Goal: Find contact information: Find contact information

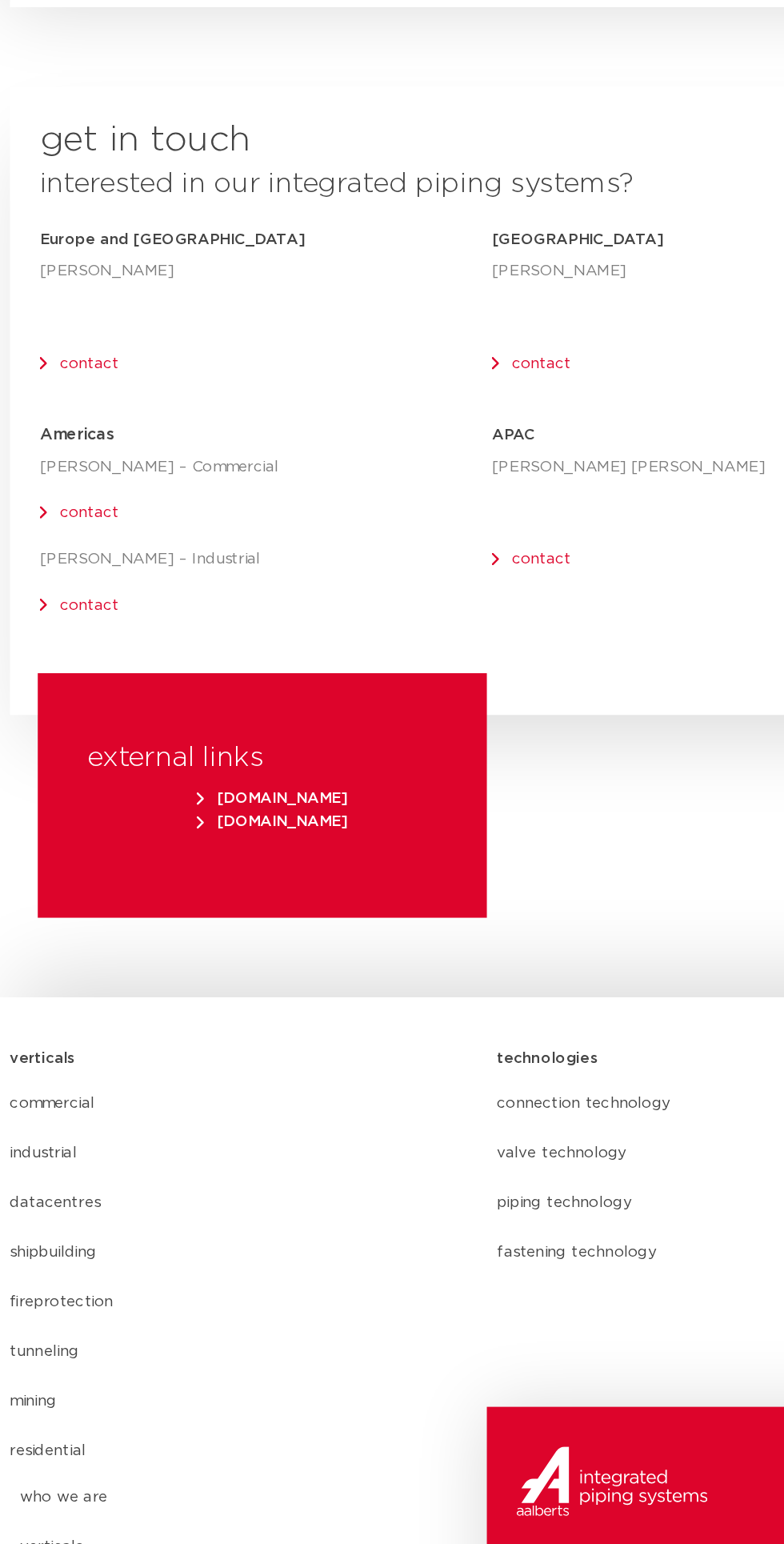
scroll to position [8080, 0]
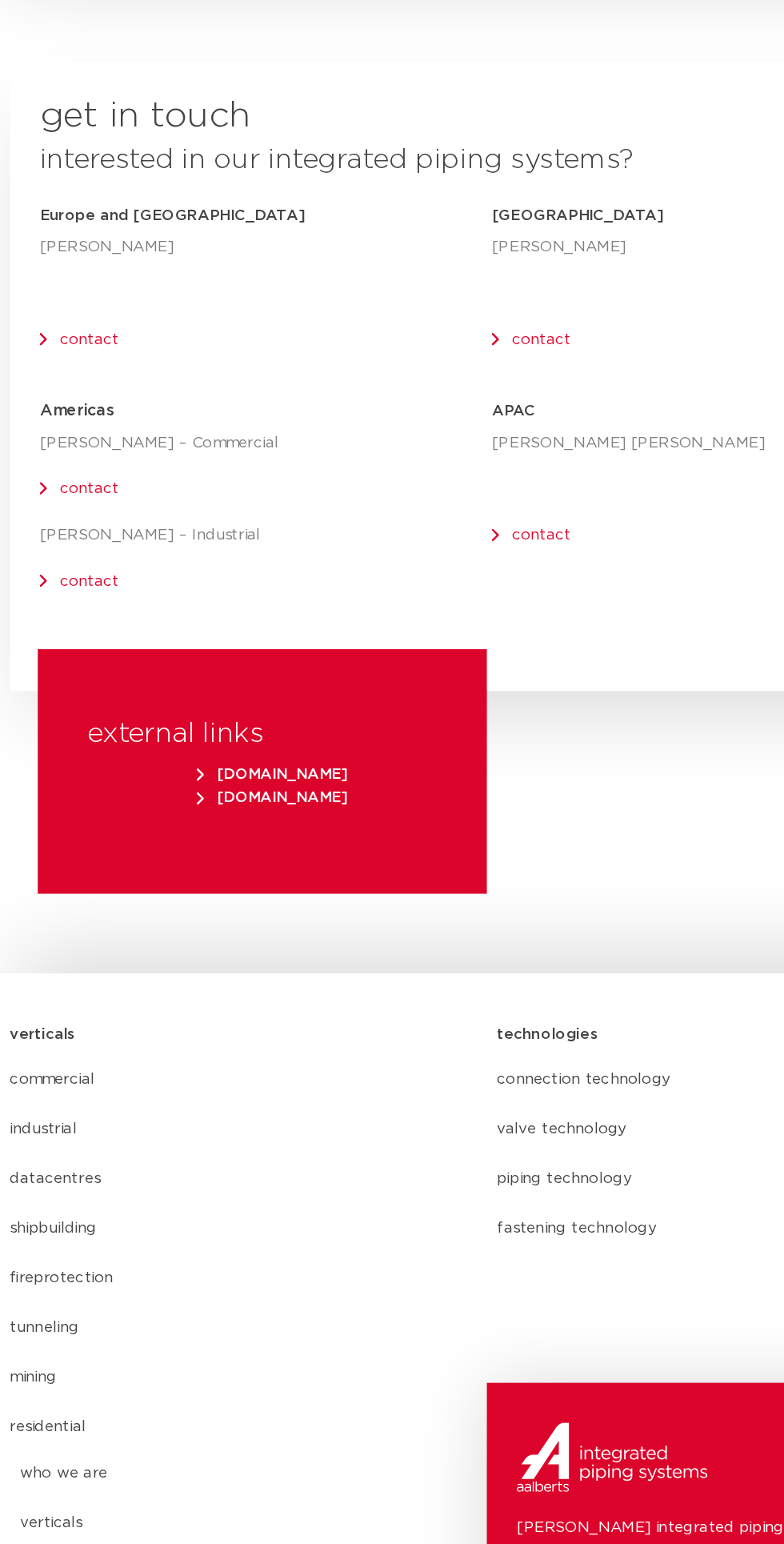
click at [439, 438] on link "contact" at bounding box center [436, 444] width 48 height 12
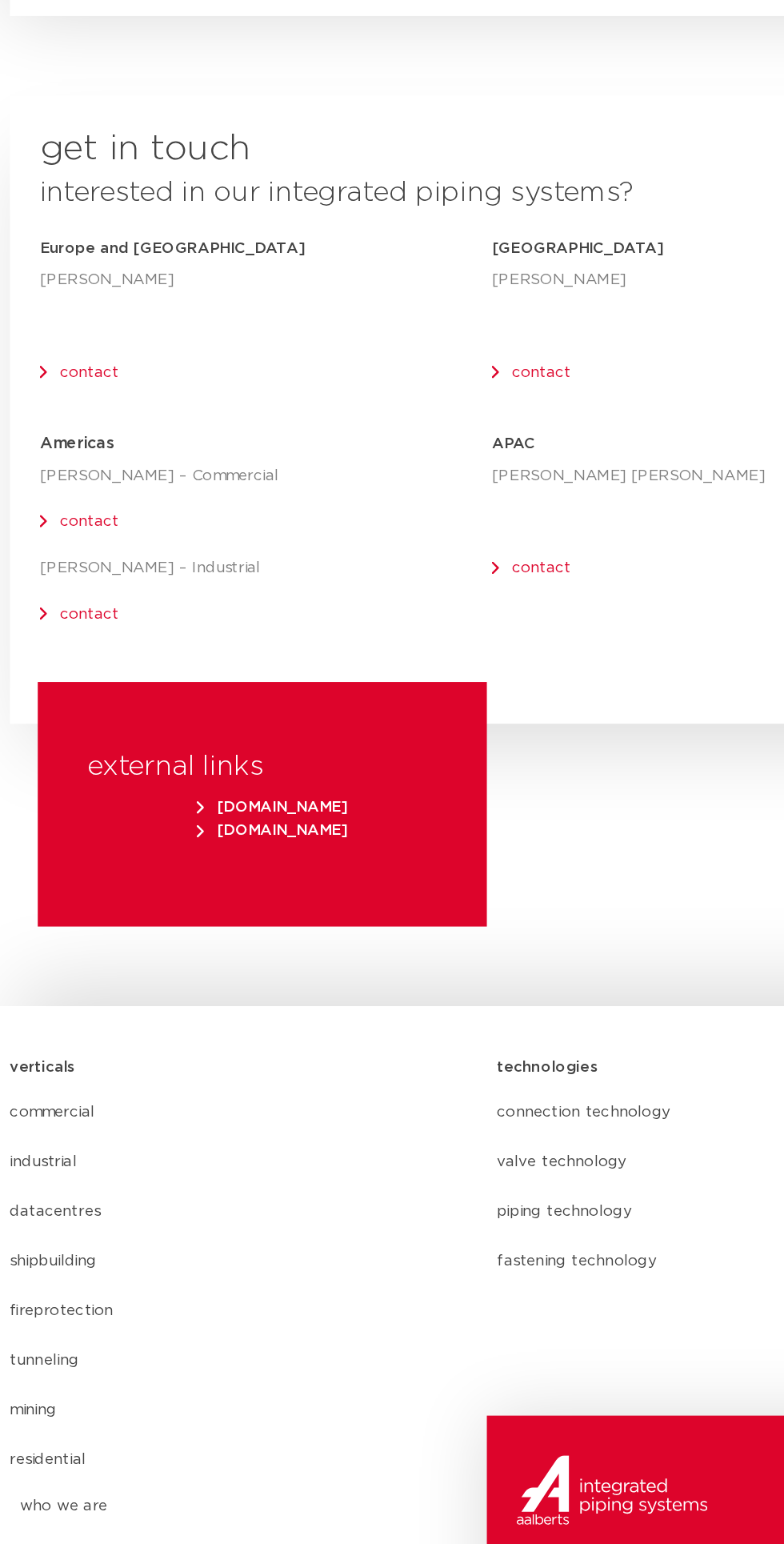
click at [455, 331] on h5 "[GEOGRAPHIC_DATA]" at bounding box center [578, 344] width 364 height 26
click at [458, 331] on h5 "[GEOGRAPHIC_DATA]" at bounding box center [578, 344] width 364 height 26
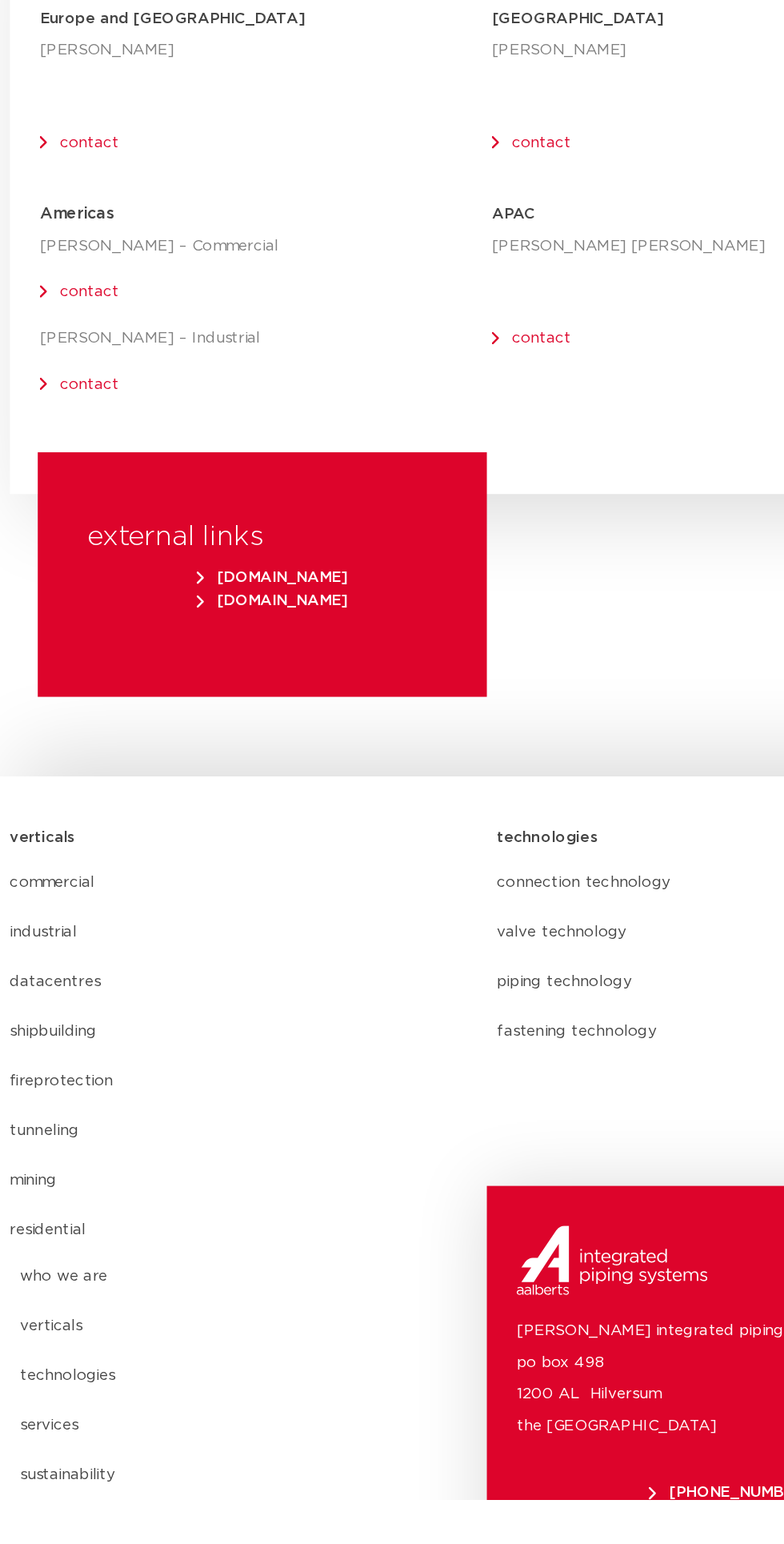
scroll to position [8070, 0]
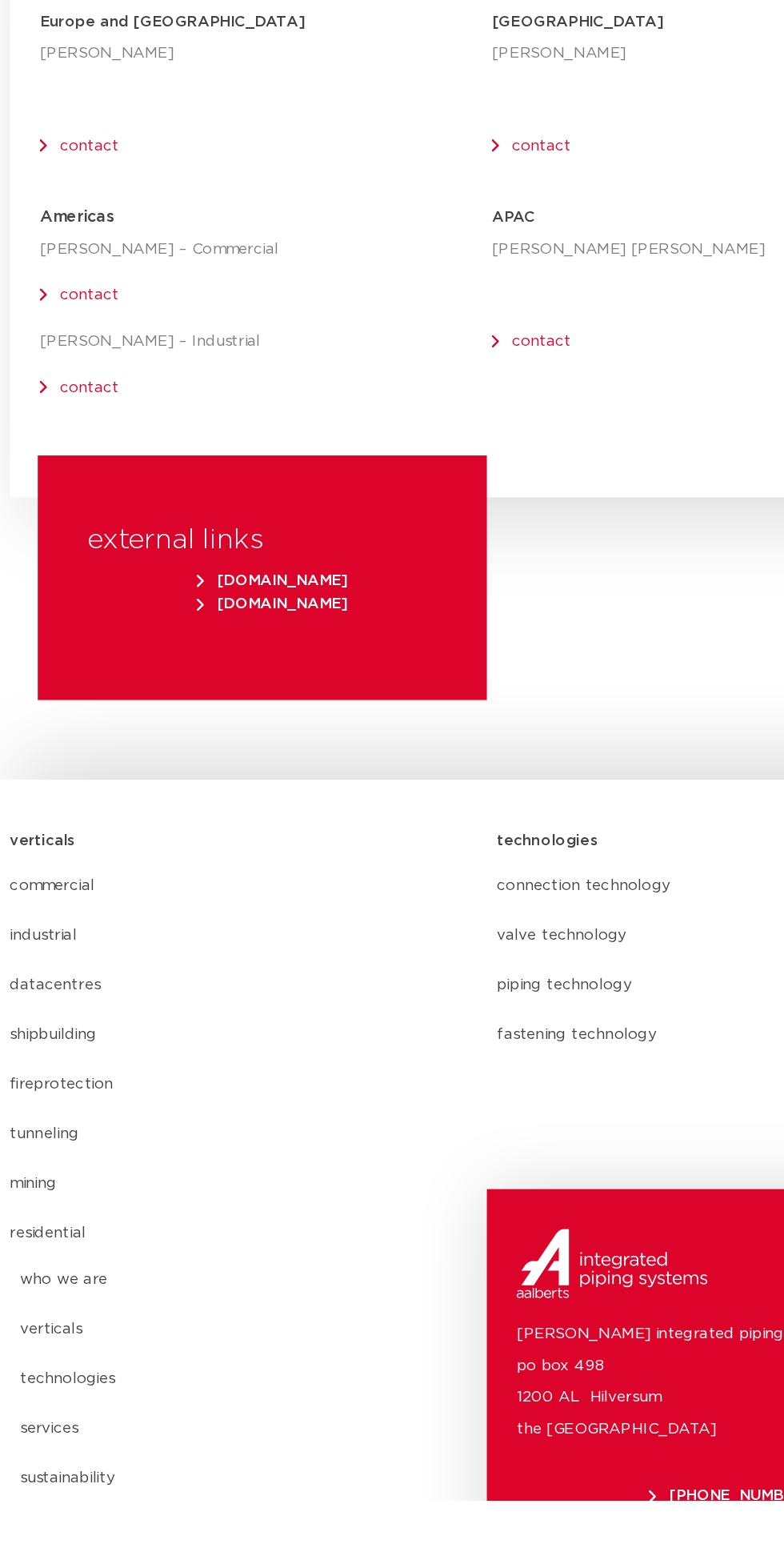
click at [77, 1346] on link "who we are" at bounding box center [163, 1366] width 293 height 40
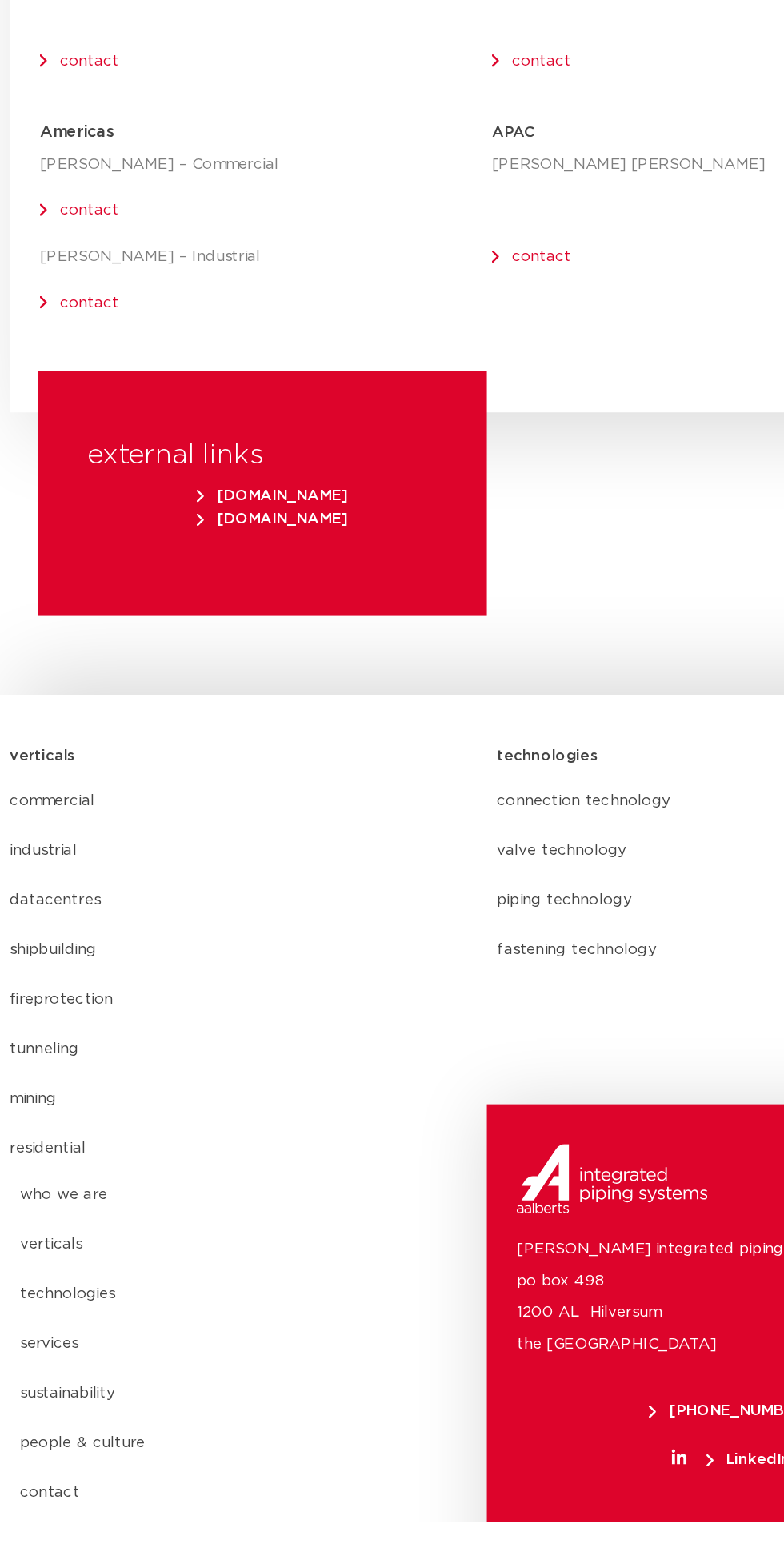
scroll to position [8175, 0]
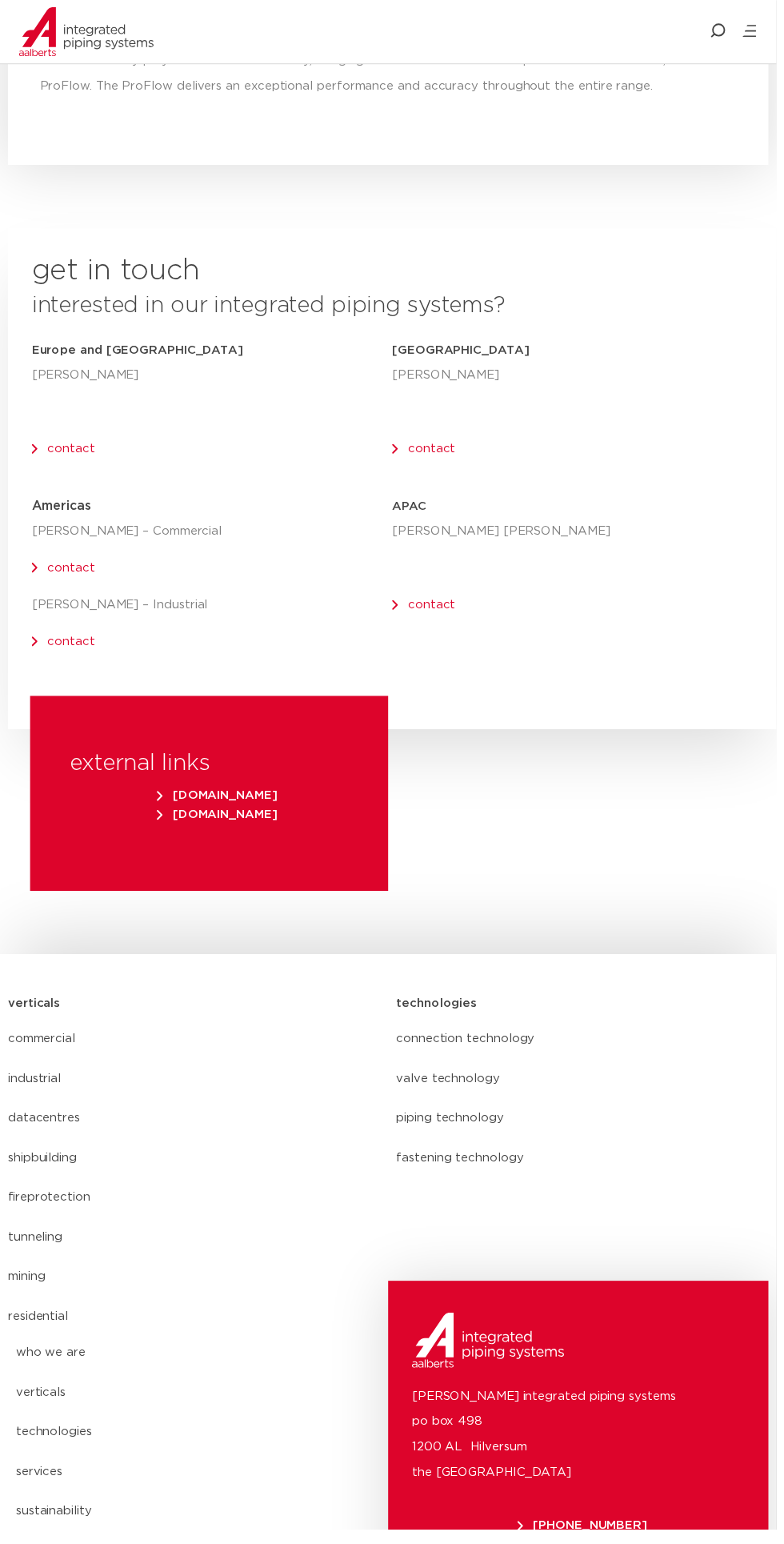
scroll to position [8070, 0]
click at [578, 1397] on p "[PERSON_NAME] integrated piping systems po box 498 1200 AL Hilversum [GEOGRAPHI…" at bounding box center [583, 1449] width 336 height 103
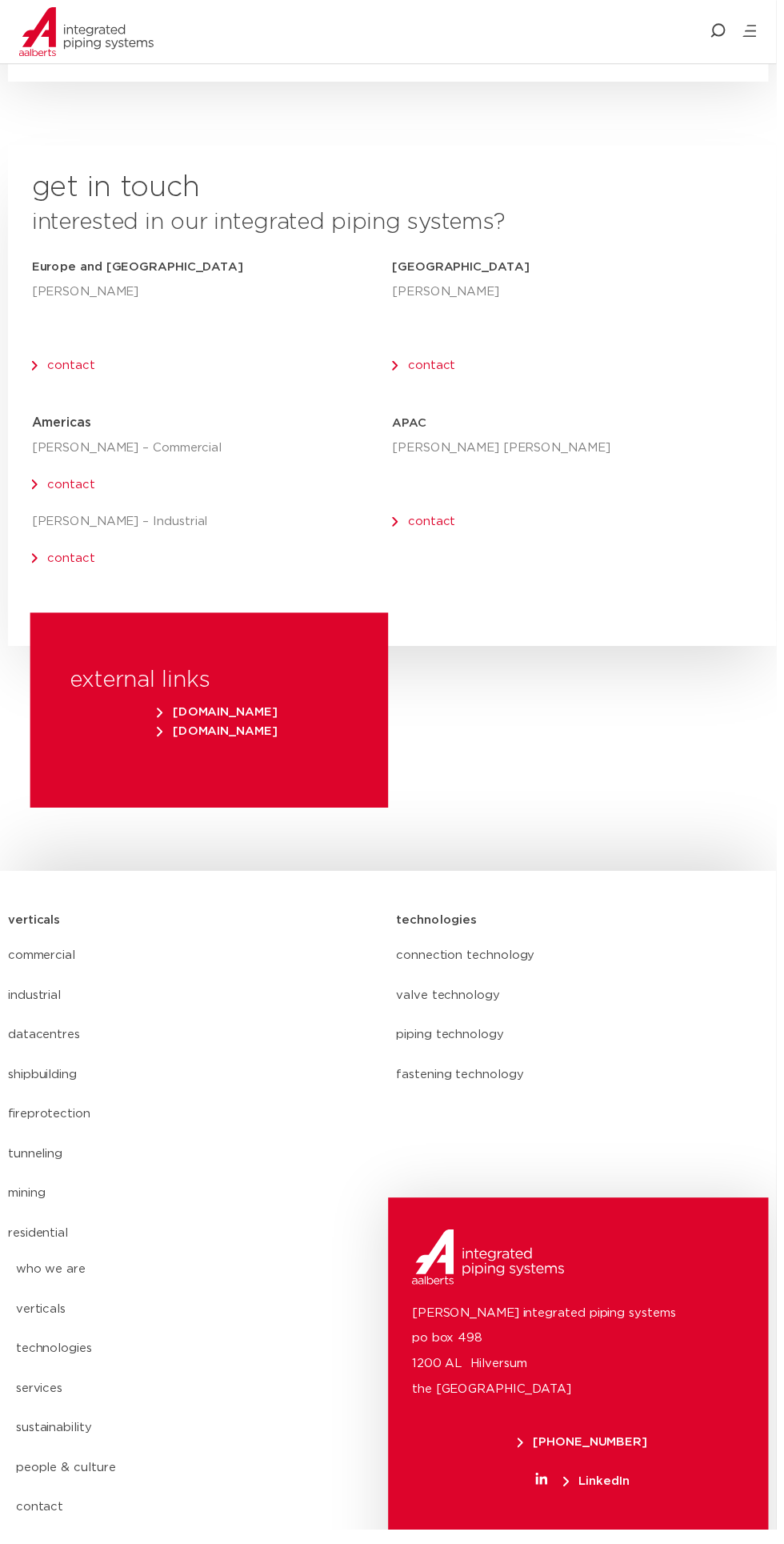
scroll to position [8173, 0]
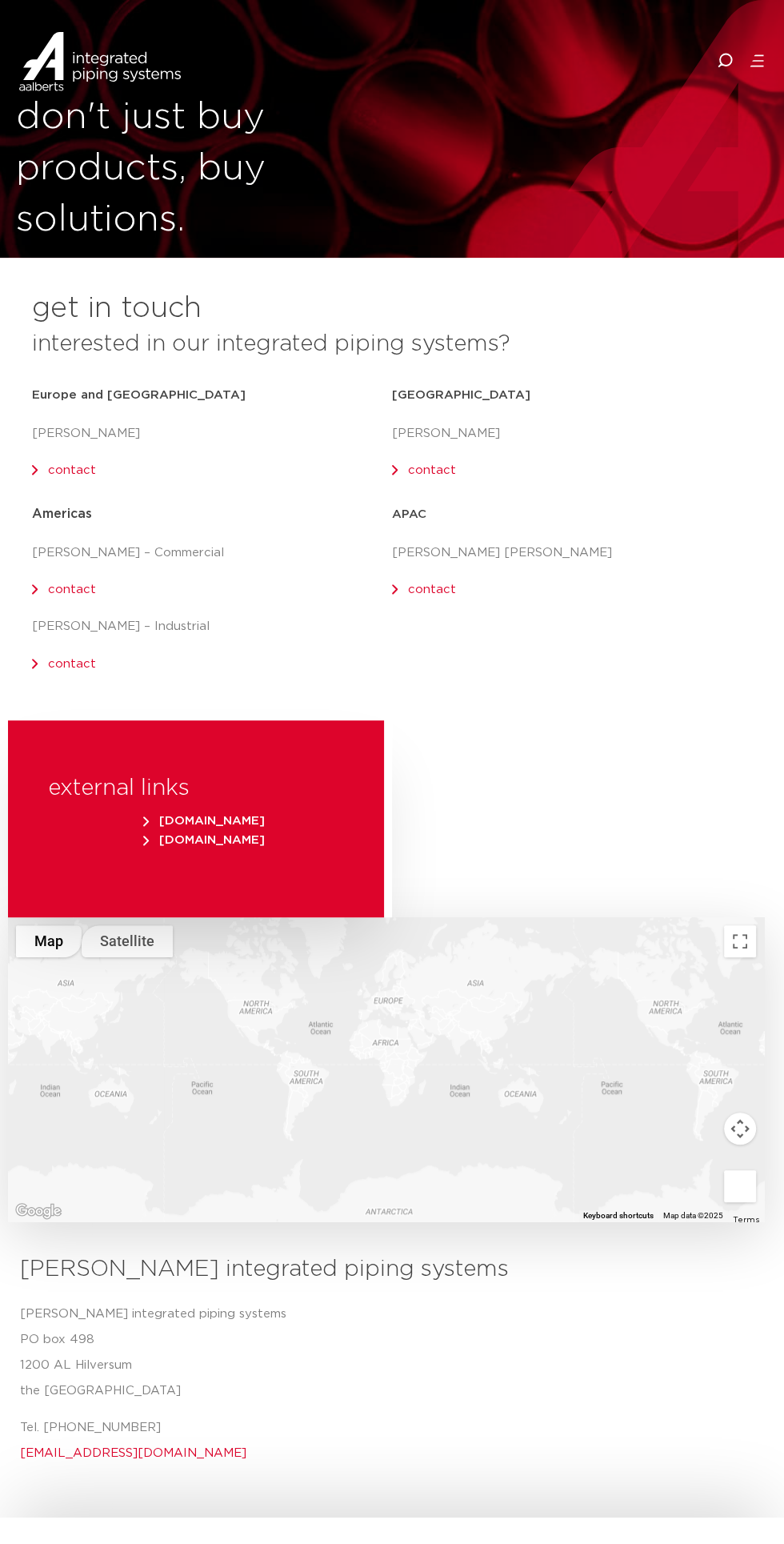
click at [756, 65] on icon at bounding box center [757, 66] width 13 height 2
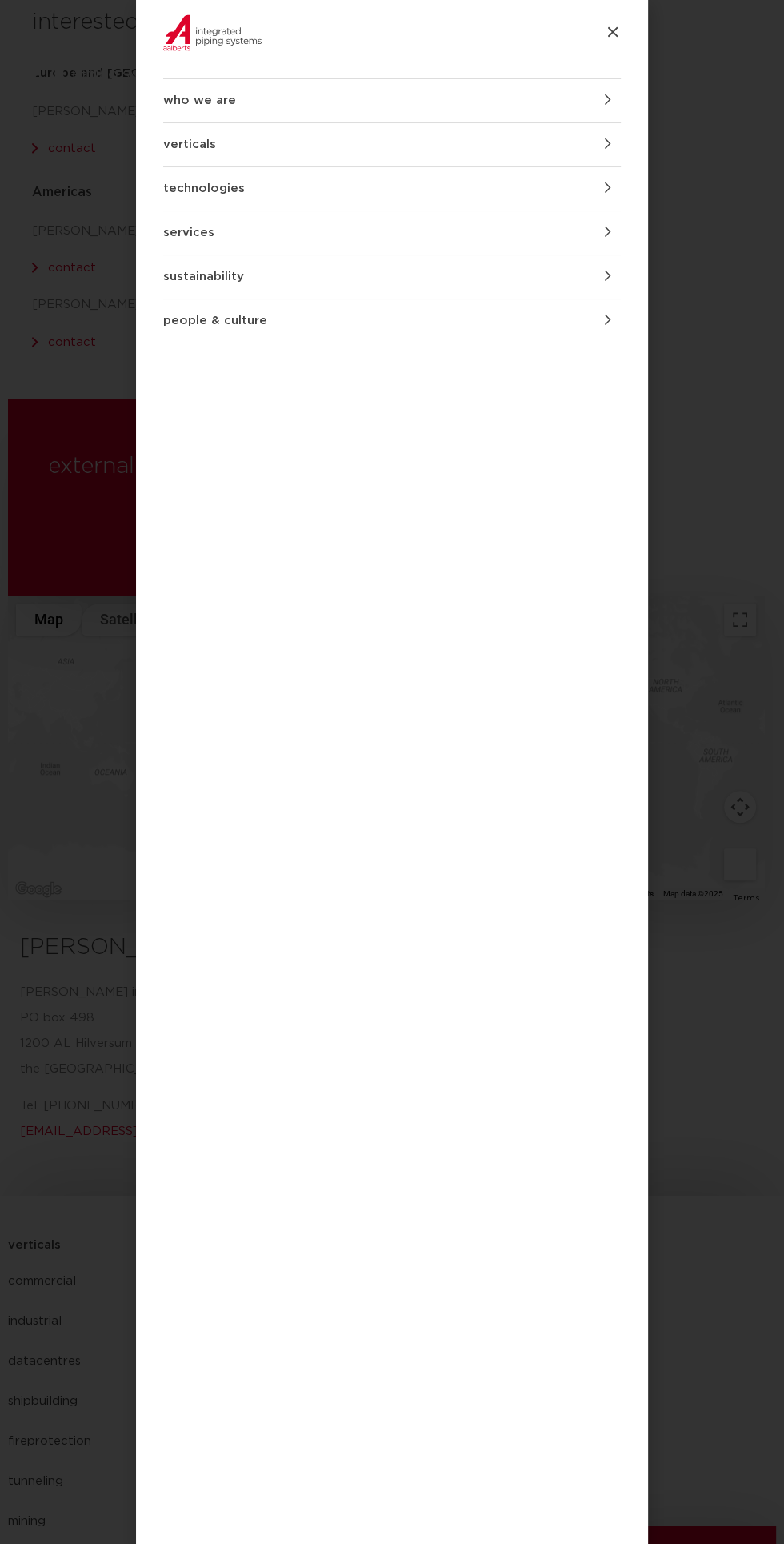
click at [756, 52] on div "who we are back we are Aalberts integrated piping systems our mission our regio…" at bounding box center [392, 772] width 784 height 1544
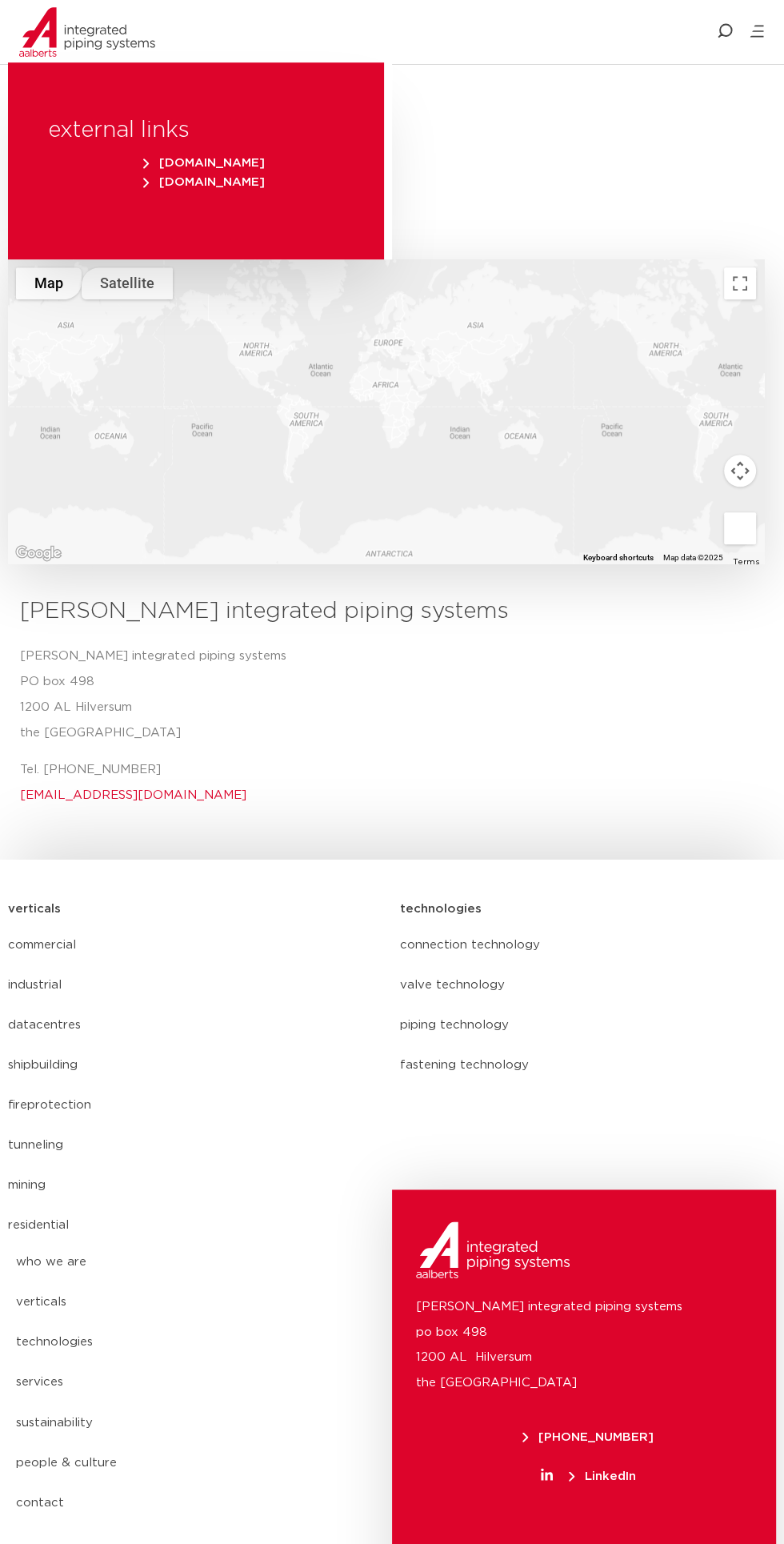
scroll to position [734, 0]
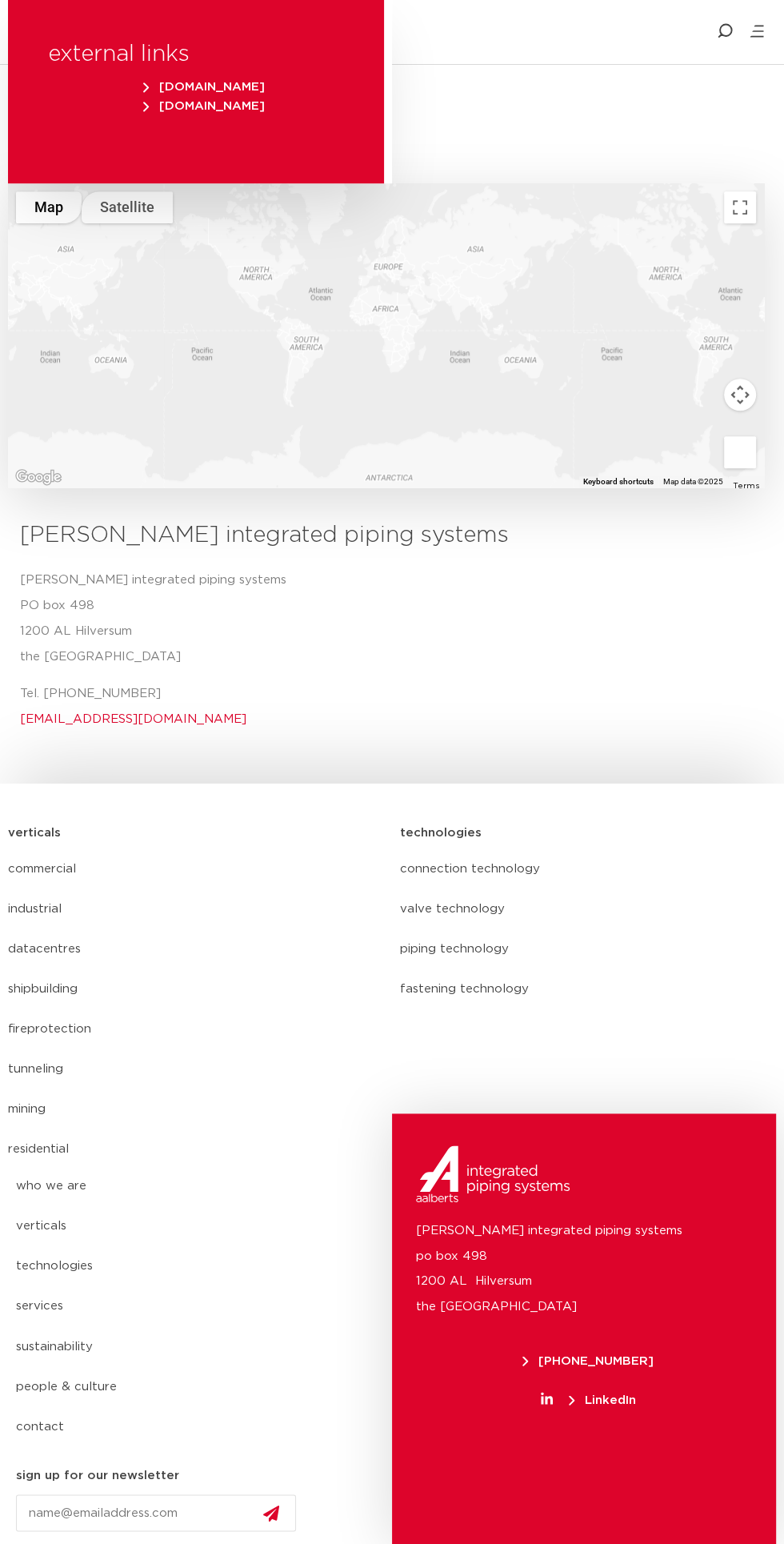
click at [753, 36] on icon at bounding box center [757, 36] width 13 height 2
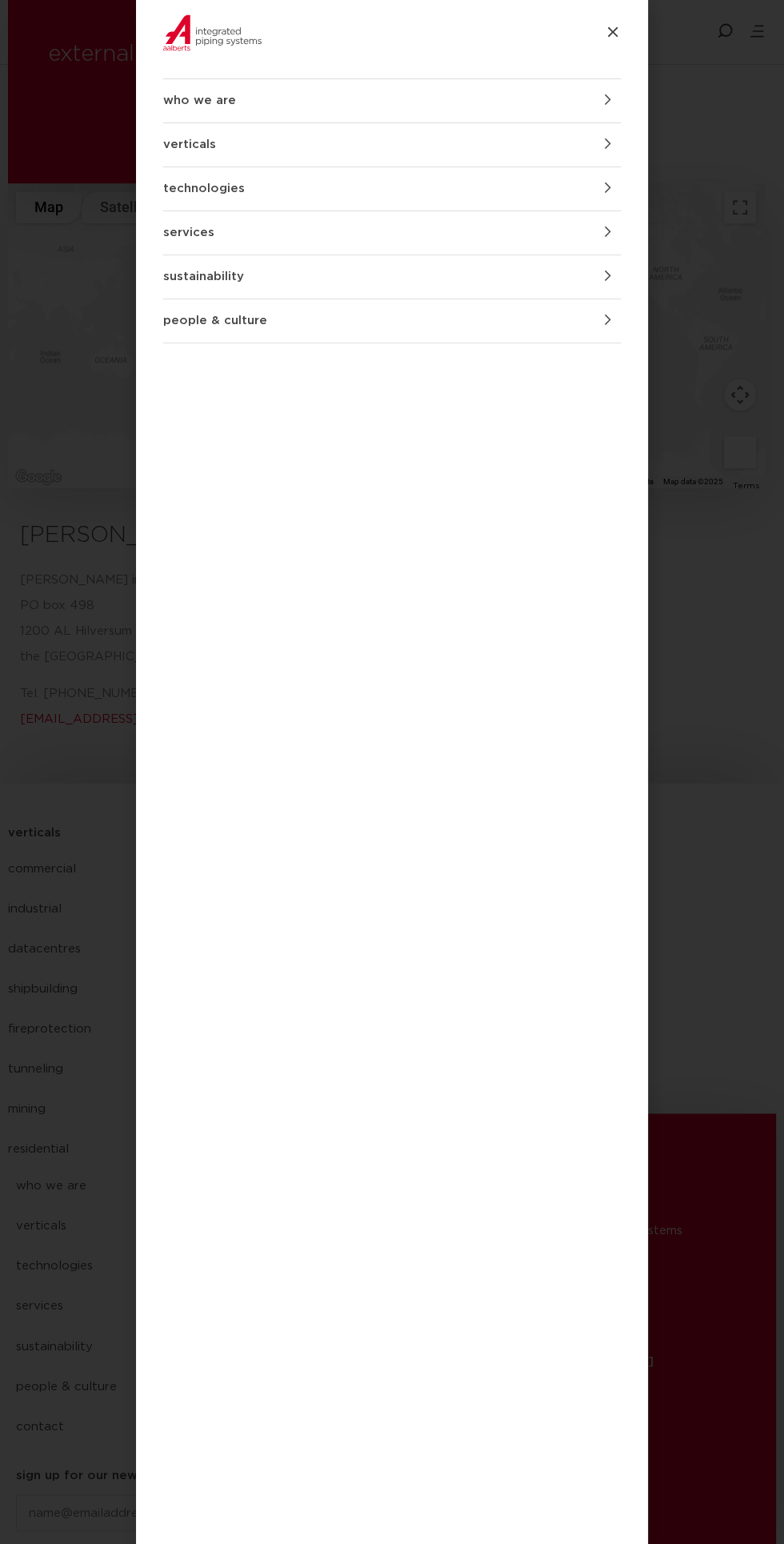
click at [620, 324] on span at bounding box center [613, 319] width 16 height 16
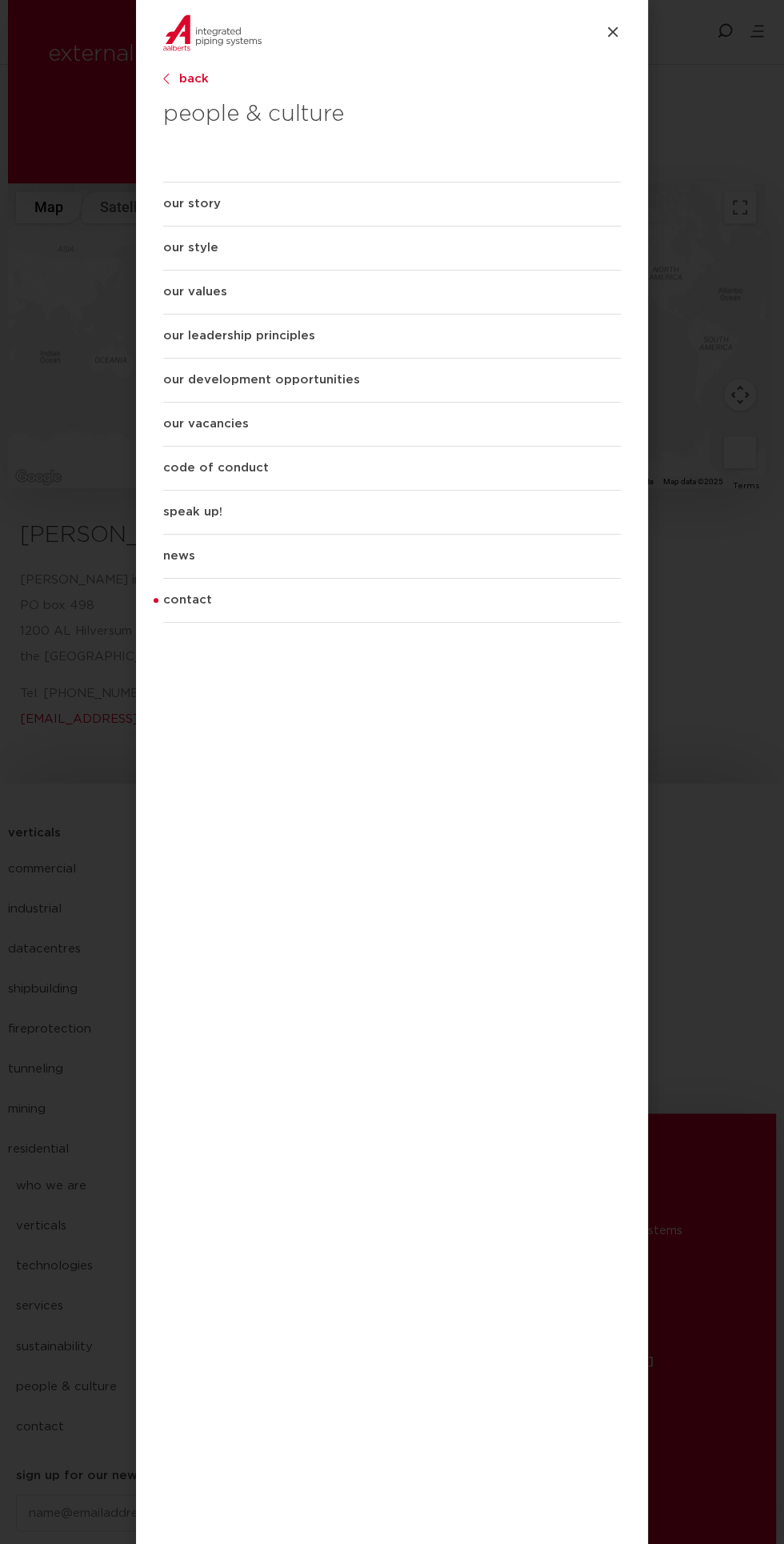
click at [425, 601] on link "contact" at bounding box center [392, 600] width 458 height 43
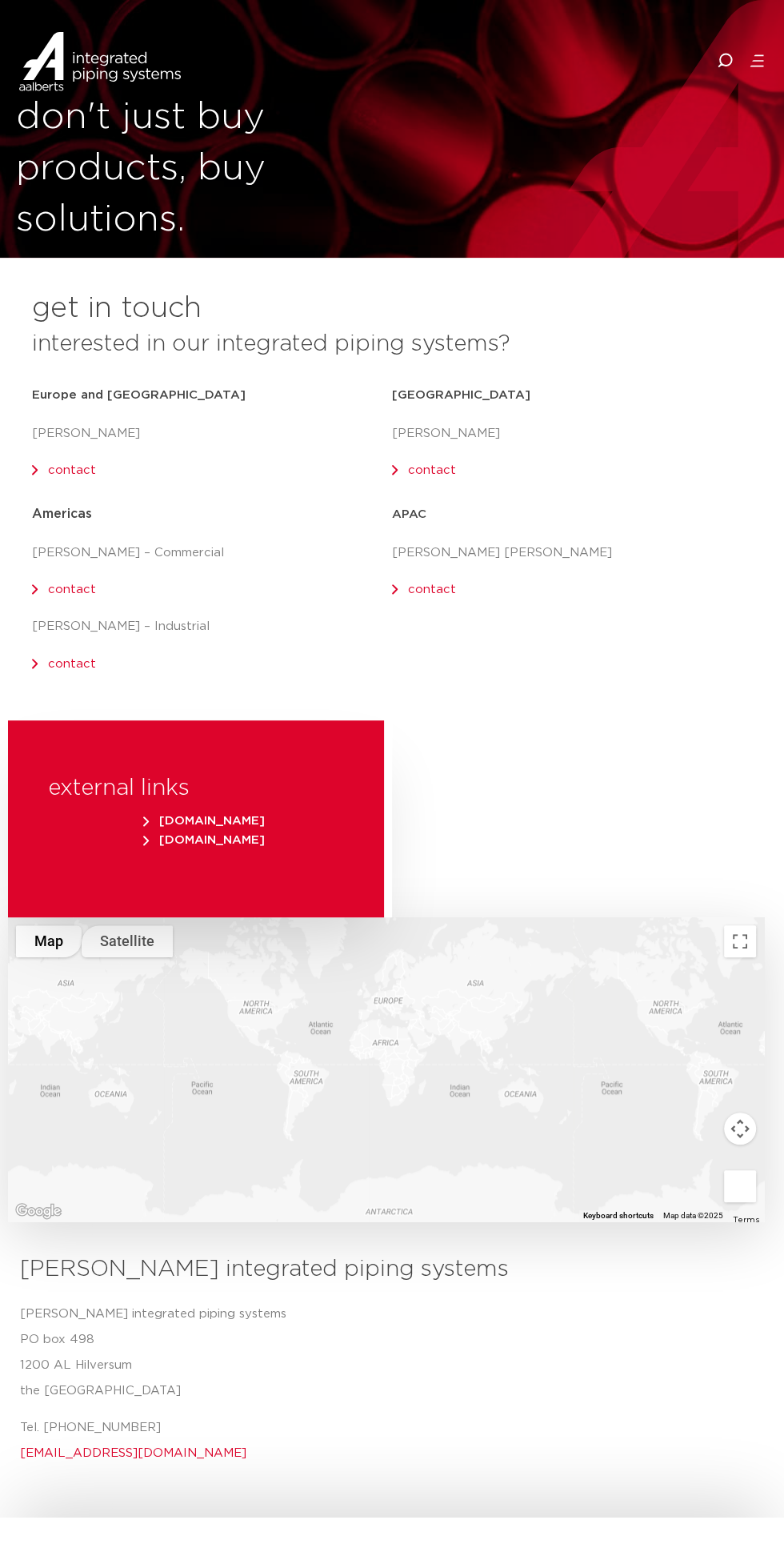
click at [447, 470] on link "contact" at bounding box center [432, 470] width 48 height 12
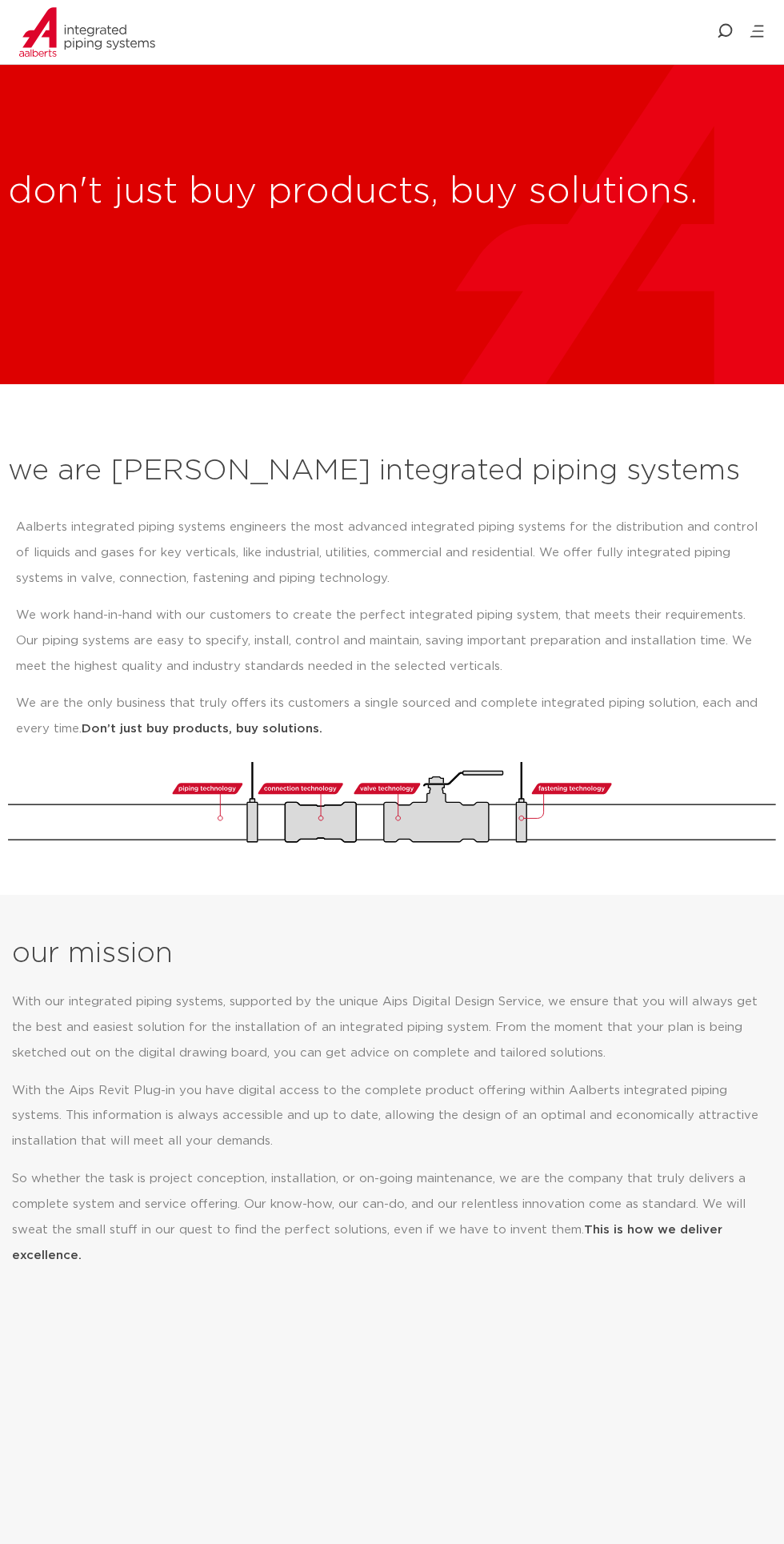
scroll to position [8173, 0]
